Goal: Information Seeking & Learning: Learn about a topic

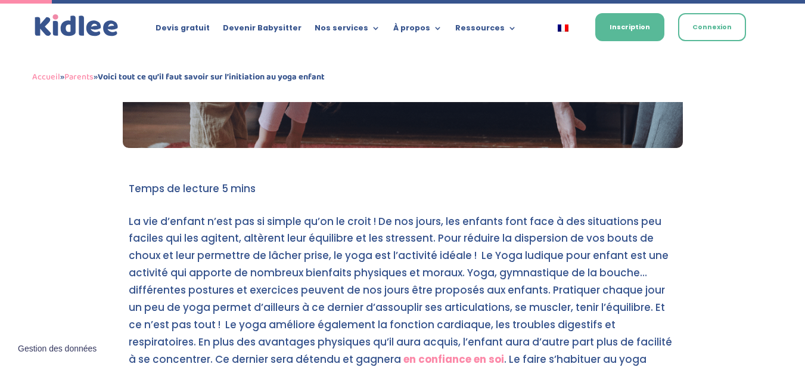
scroll to position [298, 0]
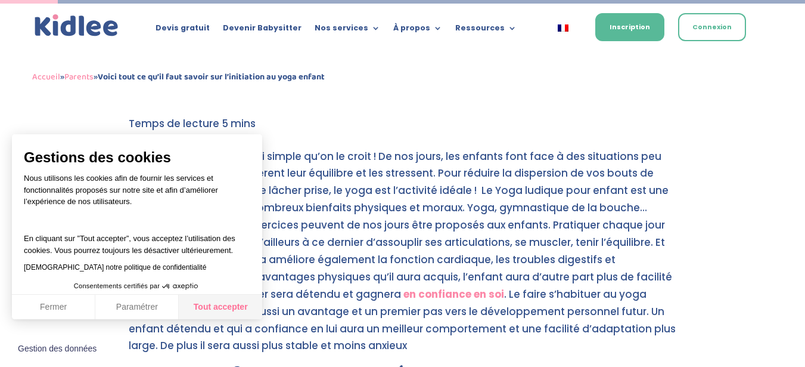
drag, startPoint x: 235, startPoint y: 308, endPoint x: 240, endPoint y: 302, distance: 7.2
click at [237, 306] on button "Tout accepter" at bounding box center [220, 306] width 83 height 25
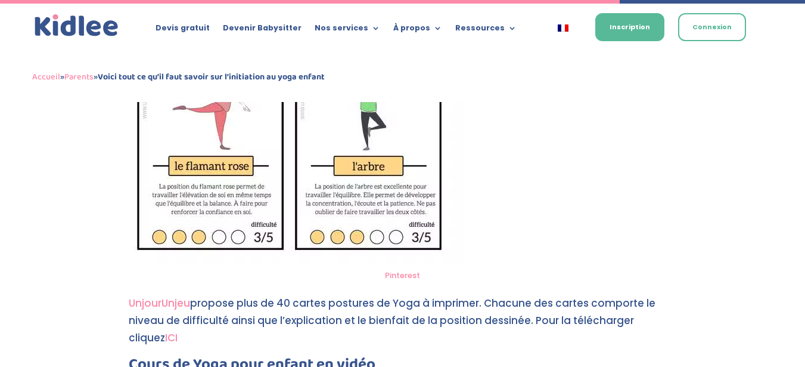
scroll to position [3219, 0]
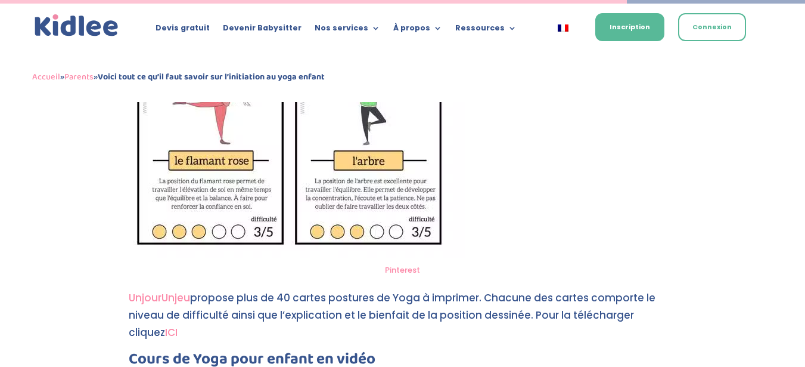
click at [150, 302] on link "UnjourUnjeu" at bounding box center [159, 297] width 61 height 14
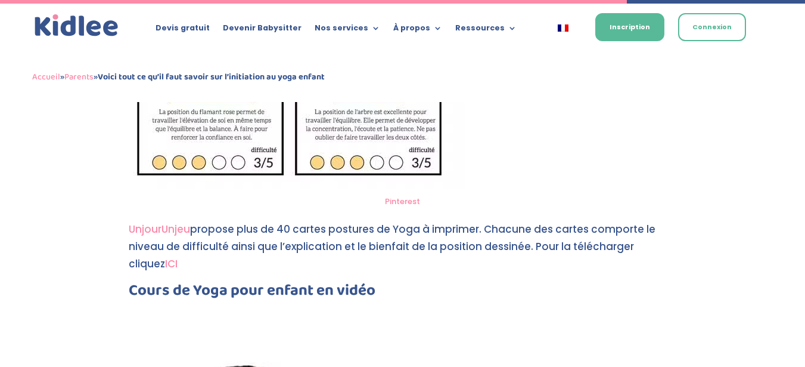
scroll to position [3219, 0]
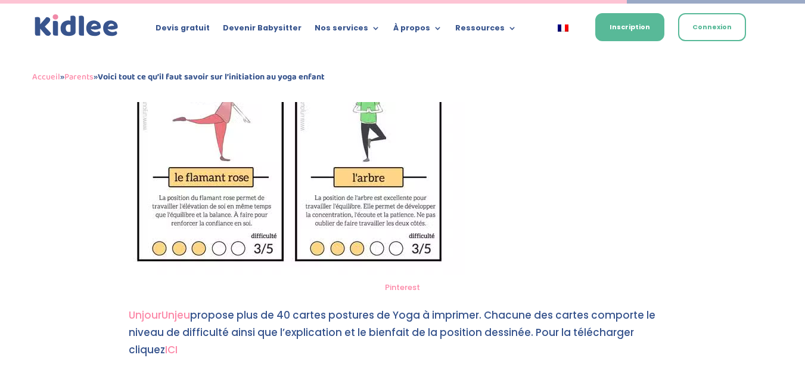
click at [156, 308] on link "UnjourUnjeu" at bounding box center [159, 315] width 61 height 14
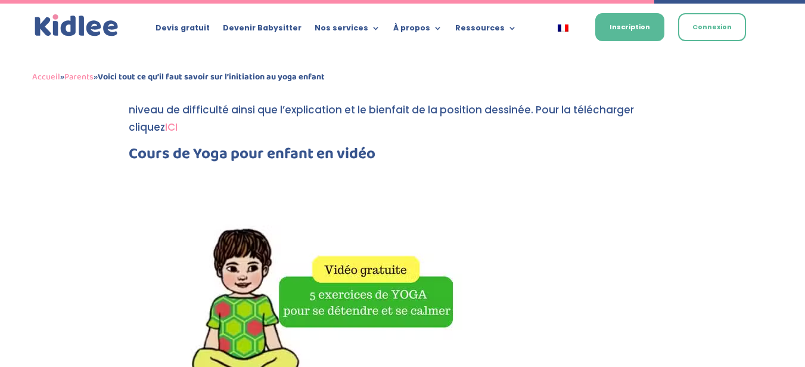
scroll to position [3305, 0]
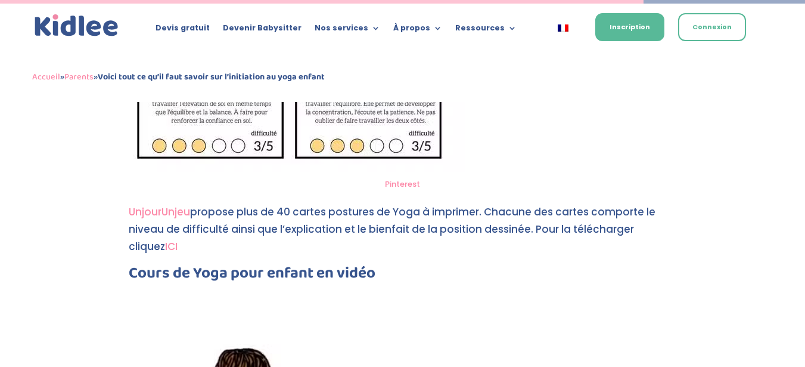
click at [165, 249] on link "ICI" at bounding box center [171, 246] width 13 height 14
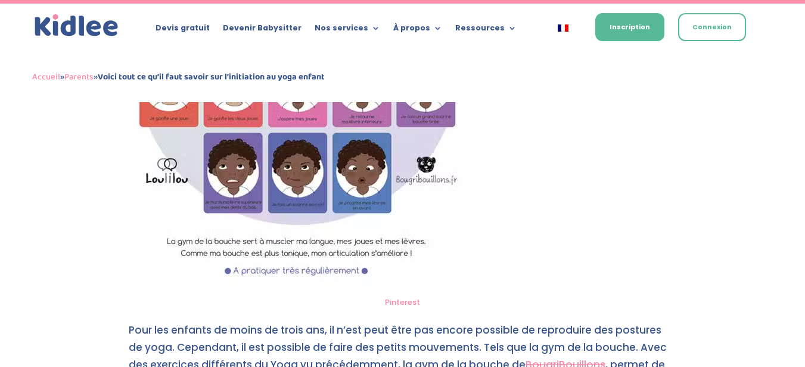
scroll to position [4166, 0]
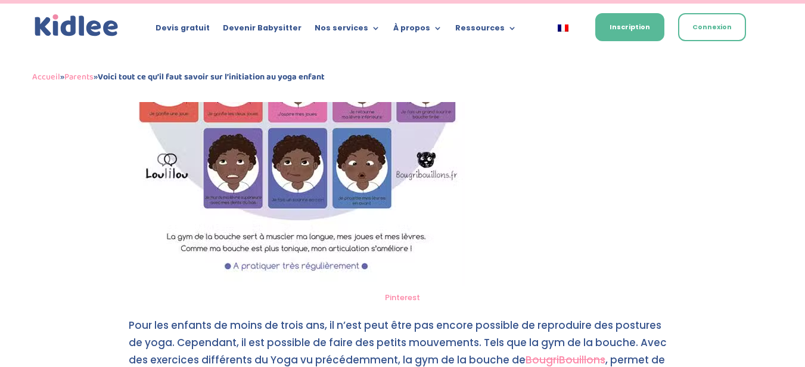
click at [277, 239] on img at bounding box center [297, 44] width 336 height 481
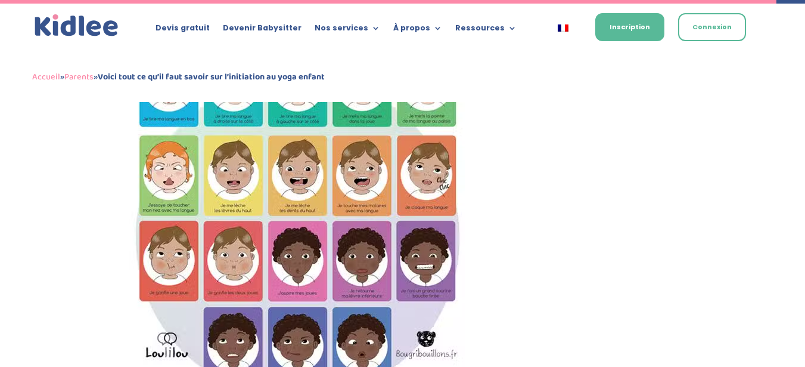
click at [294, 202] on img at bounding box center [297, 223] width 336 height 481
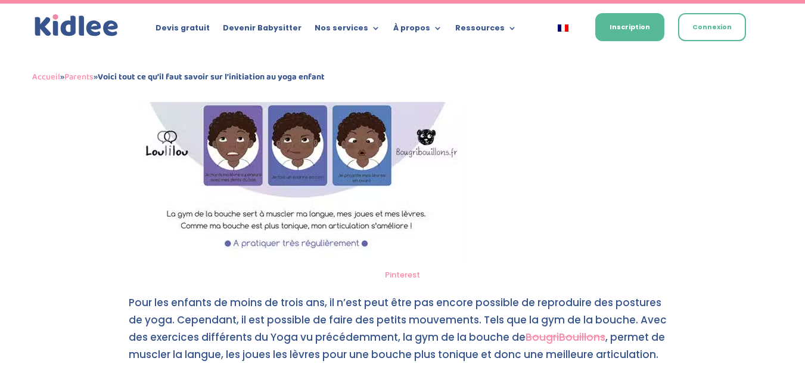
scroll to position [4285, 0]
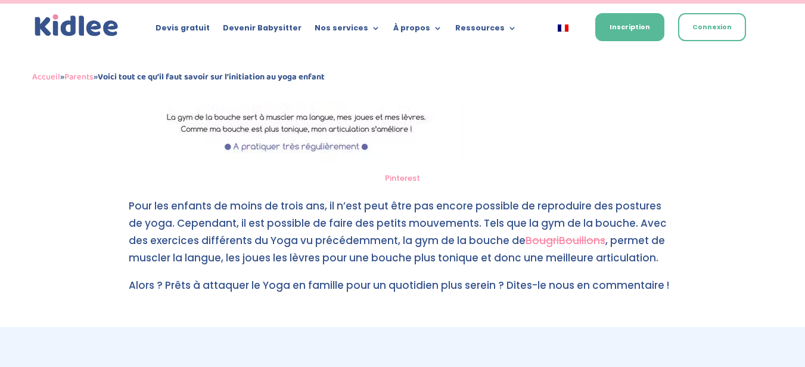
click at [551, 240] on link "BougriBouillons" at bounding box center [566, 240] width 80 height 14
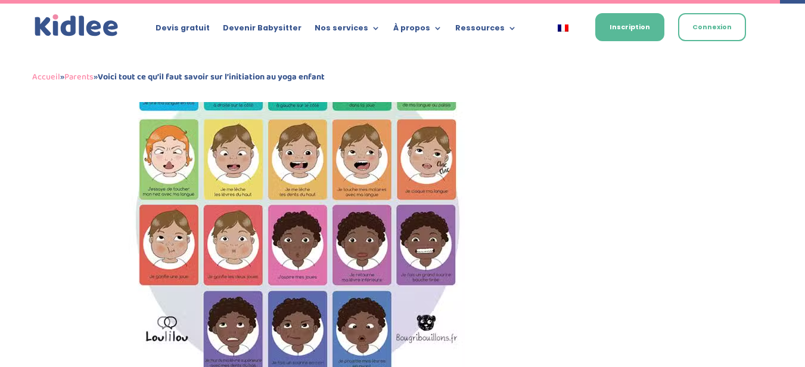
scroll to position [3987, 0]
